Goal: Information Seeking & Learning: Learn about a topic

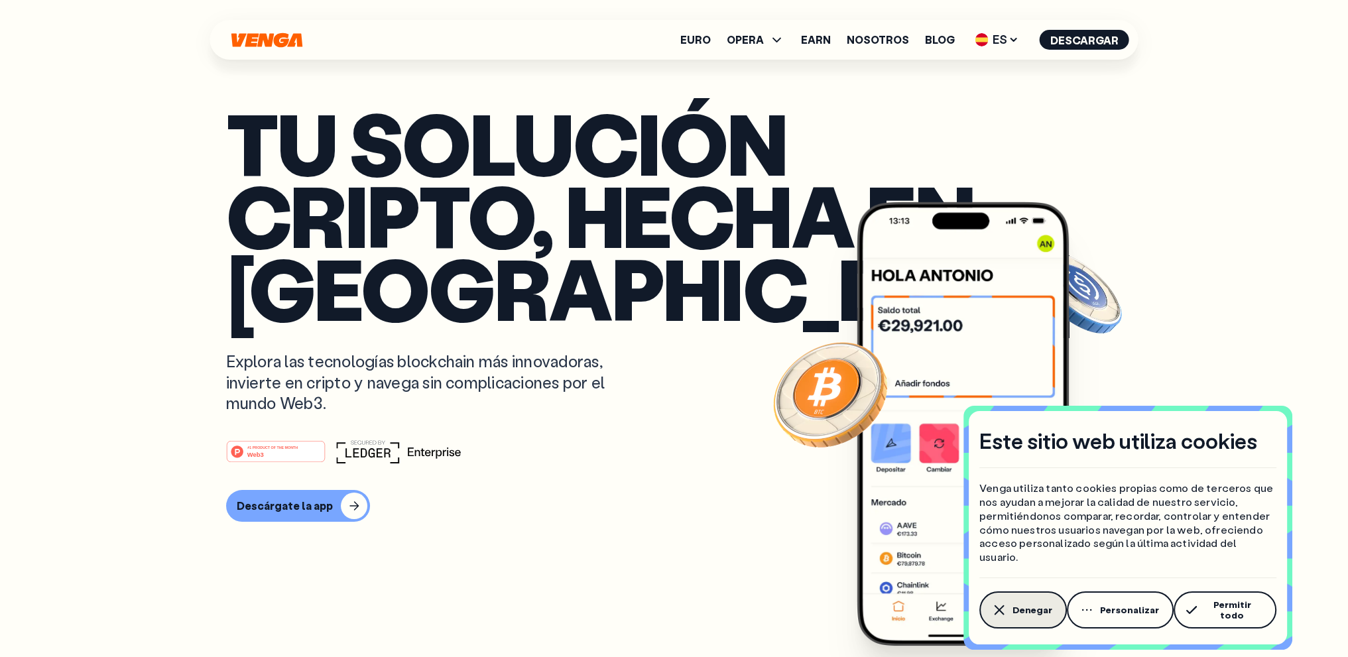
click at [1031, 614] on span "Denegar" at bounding box center [1032, 610] width 40 height 11
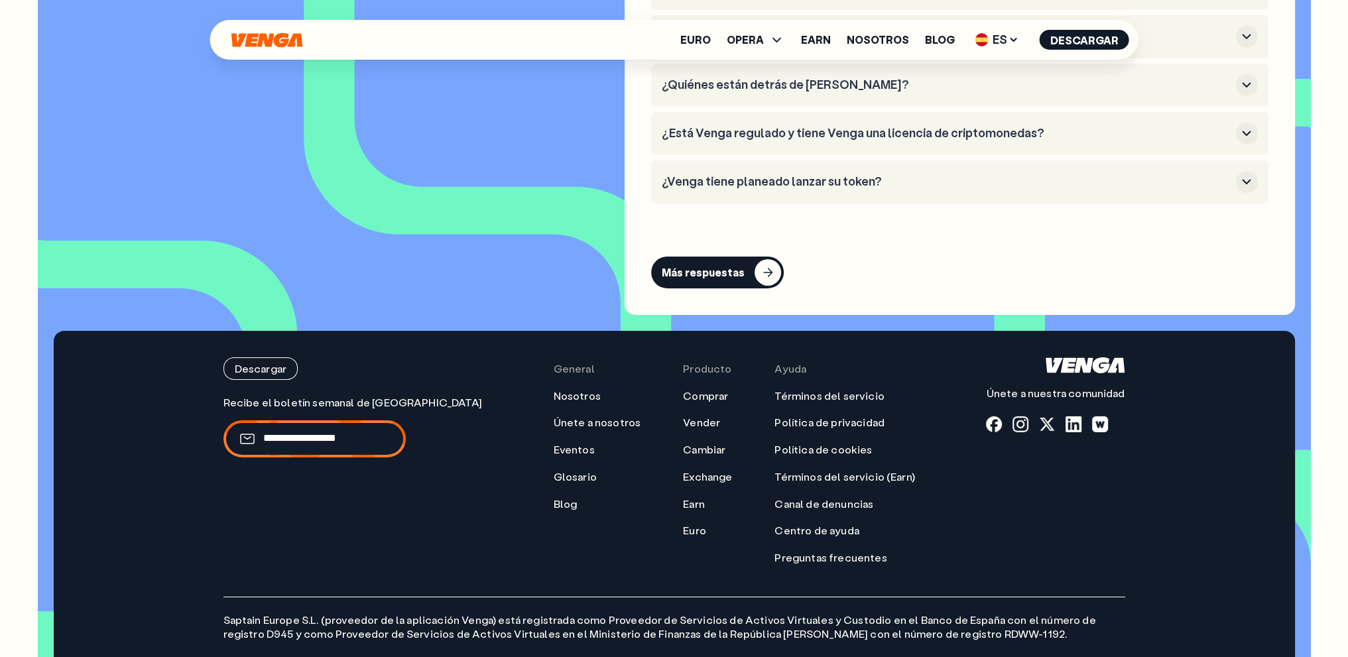
scroll to position [5891, 0]
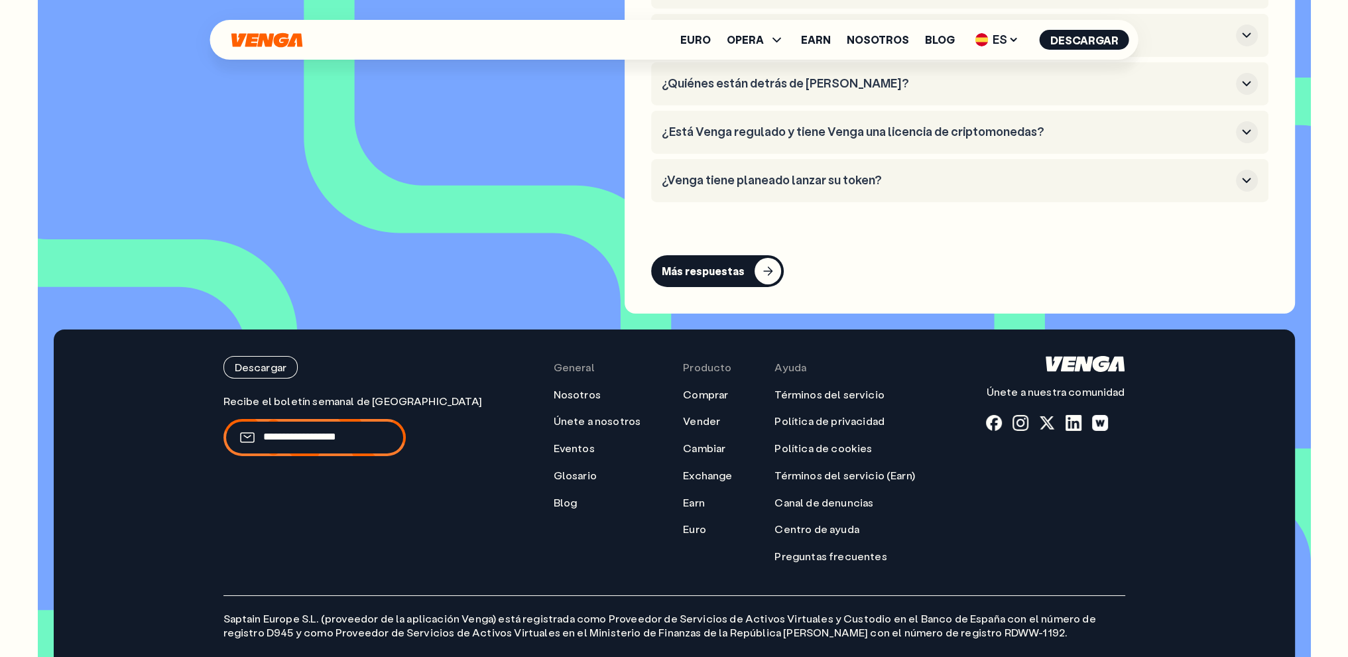
scroll to position [974, 0]
click at [553, 388] on link "Nosotros" at bounding box center [576, 395] width 47 height 14
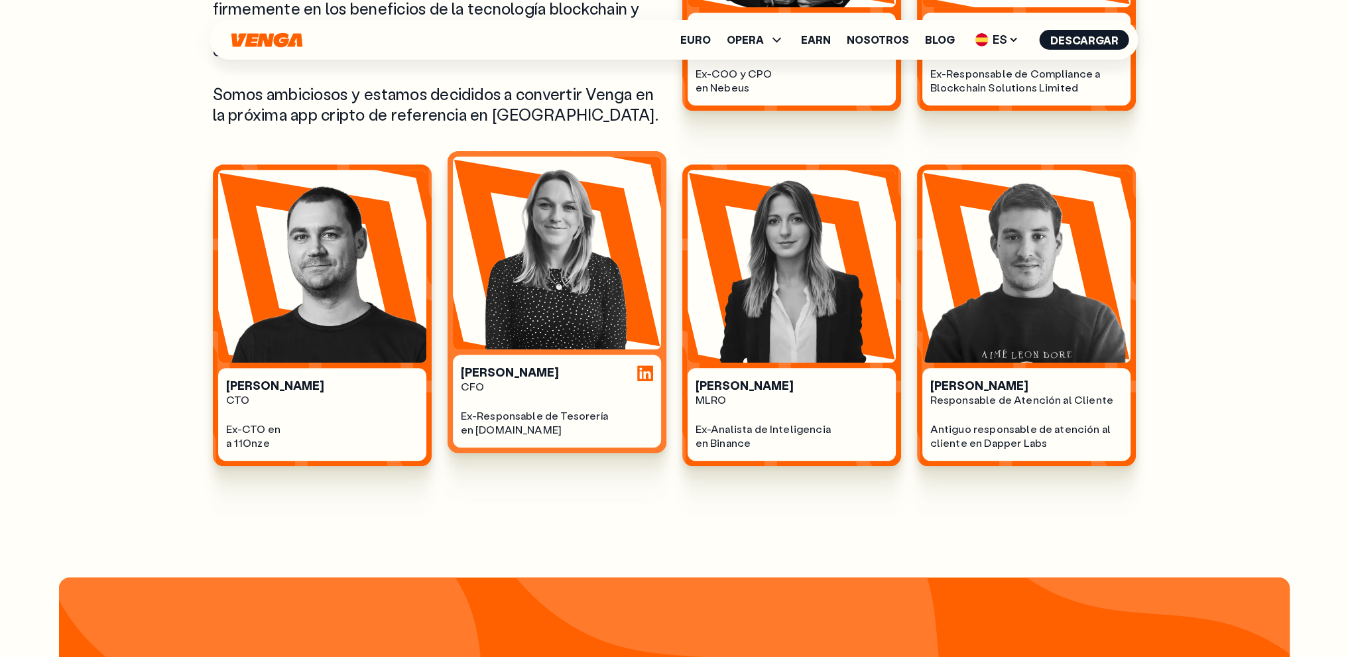
scroll to position [928, 0]
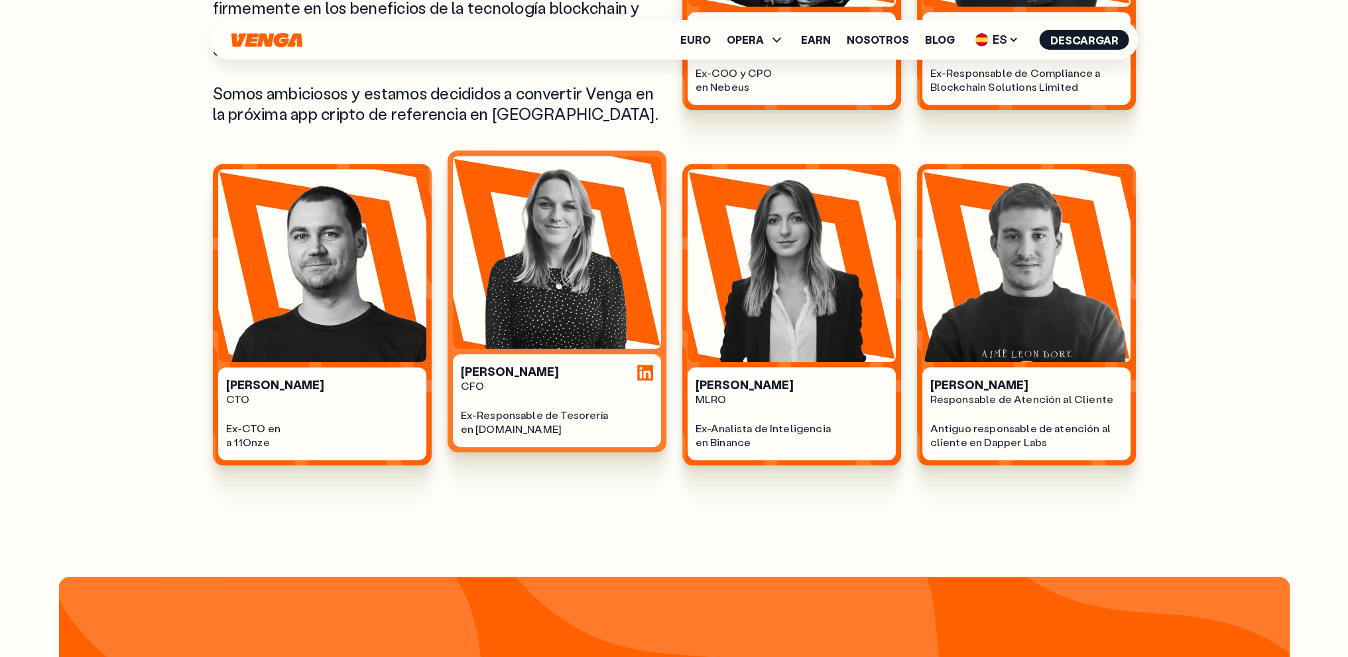
click at [546, 393] on div "Olivia Harrower CFO Ex-Responsable de Tesorería en Token.com" at bounding box center [557, 401] width 192 height 72
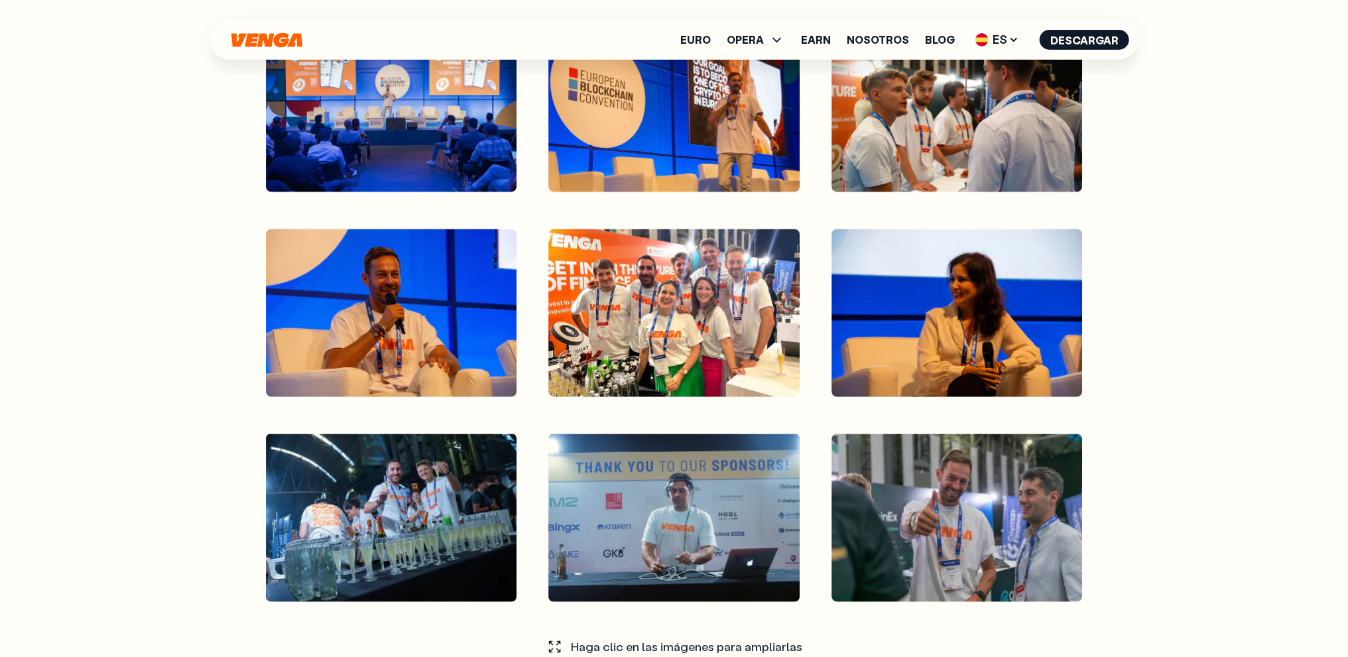
scroll to position [4375, 0]
